Goal: Task Accomplishment & Management: Manage account settings

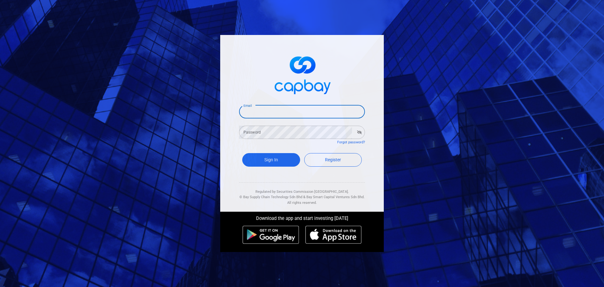
click at [283, 112] on input "Email" at bounding box center [302, 111] width 126 height 13
type input "[EMAIL_ADDRESS][DOMAIN_NAME]"
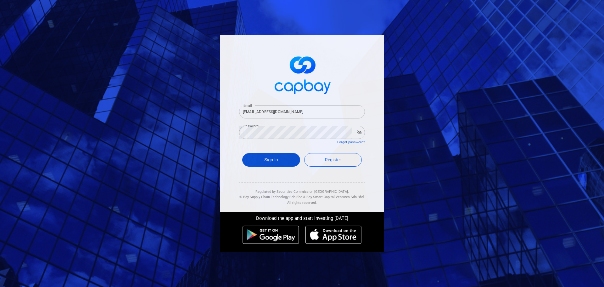
click at [274, 164] on button "Sign In" at bounding box center [271, 160] width 58 height 14
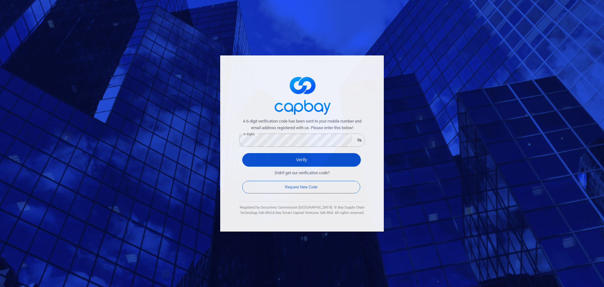
click at [305, 159] on button "Verify" at bounding box center [301, 160] width 119 height 14
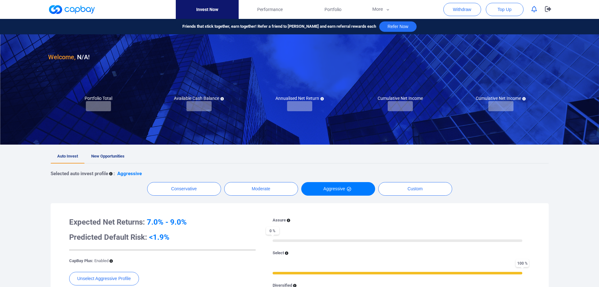
checkbox input "true"
click at [108, 155] on span "New Opportunities" at bounding box center [107, 156] width 33 height 5
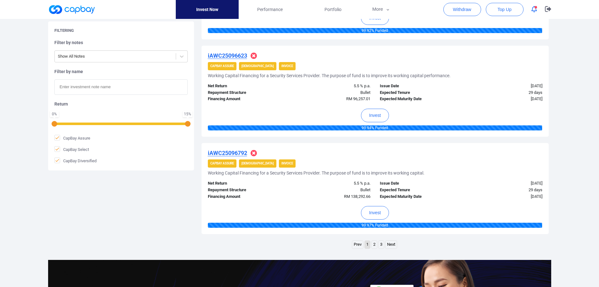
scroll to position [912, 0]
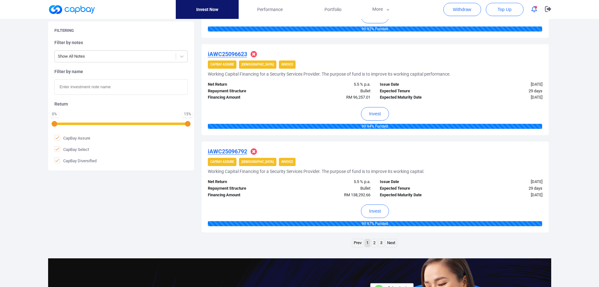
click at [373, 243] on link "2" at bounding box center [374, 243] width 5 height 8
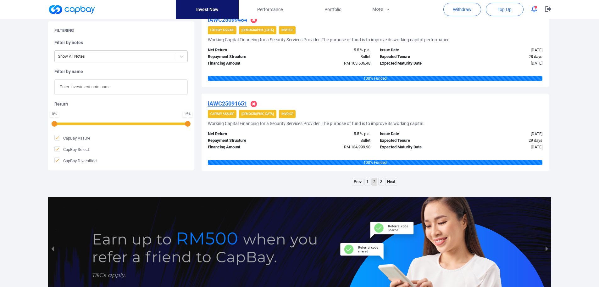
scroll to position [978, 0]
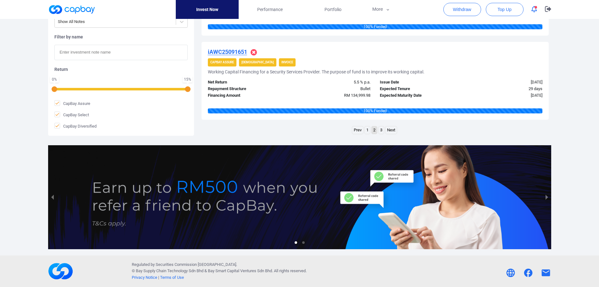
click at [381, 130] on link "3" at bounding box center [381, 130] width 5 height 8
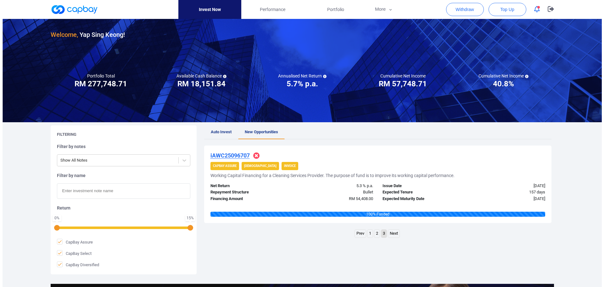
scroll to position [0, 0]
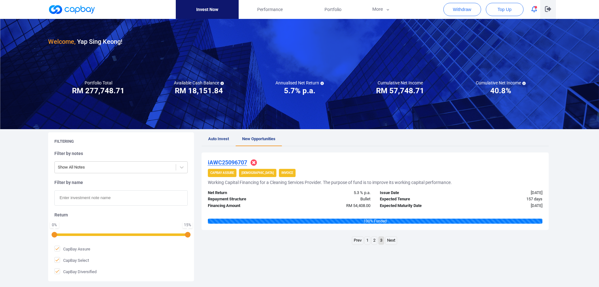
click at [547, 9] on icon "button" at bounding box center [548, 9] width 6 height 6
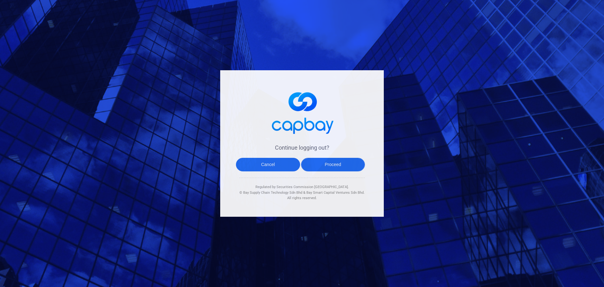
click at [332, 165] on button "Proceed" at bounding box center [333, 165] width 64 height 14
